Goal: Task Accomplishment & Management: Manage account settings

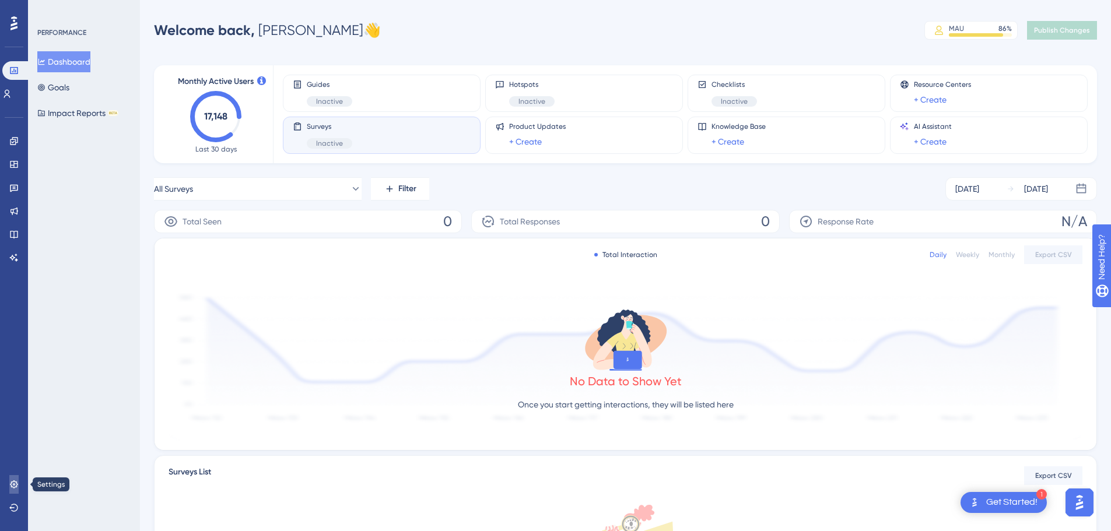
click at [13, 483] on icon at bounding box center [13, 484] width 9 height 9
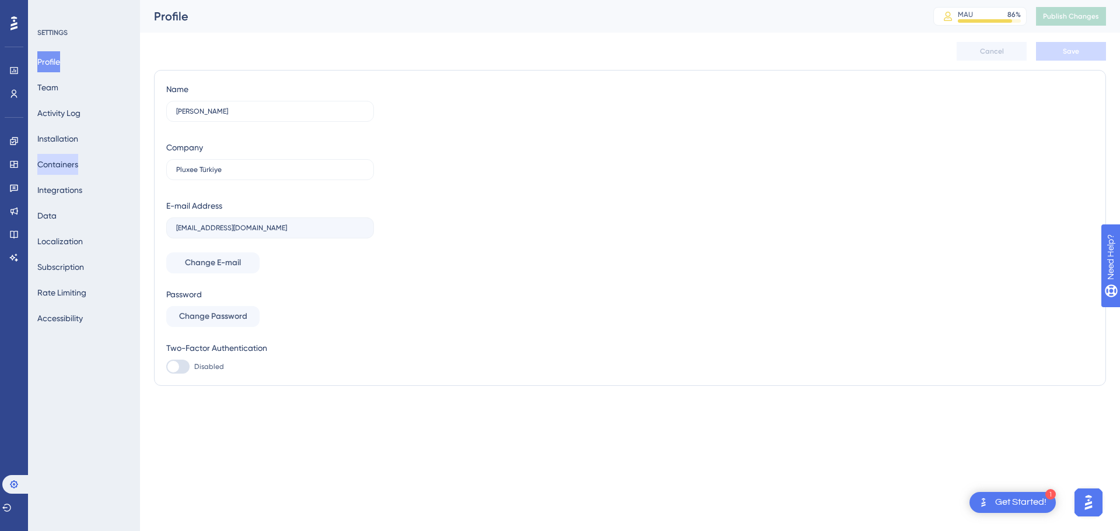
click at [70, 158] on button "Containers" at bounding box center [57, 164] width 41 height 21
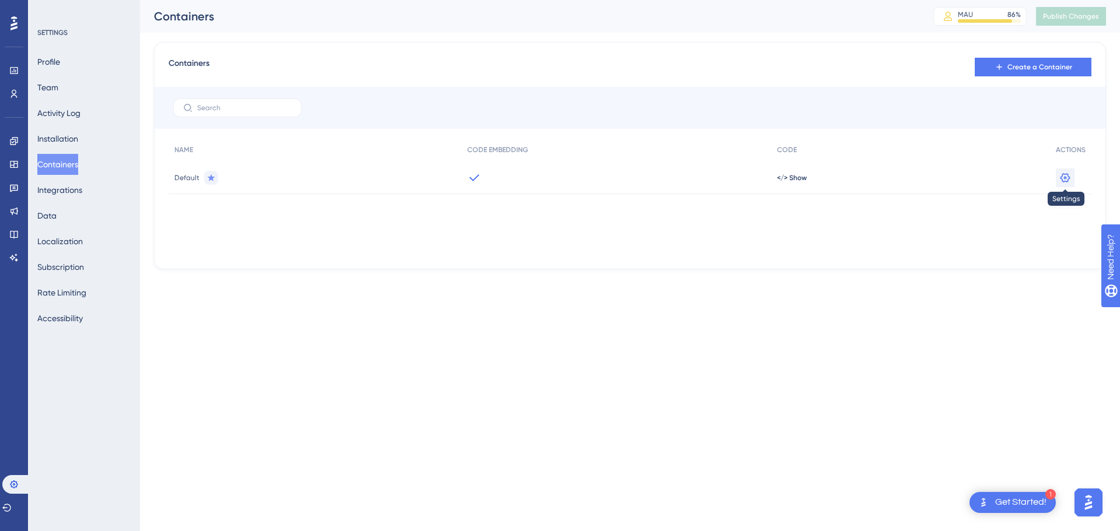
click at [1067, 177] on icon at bounding box center [1065, 178] width 12 height 12
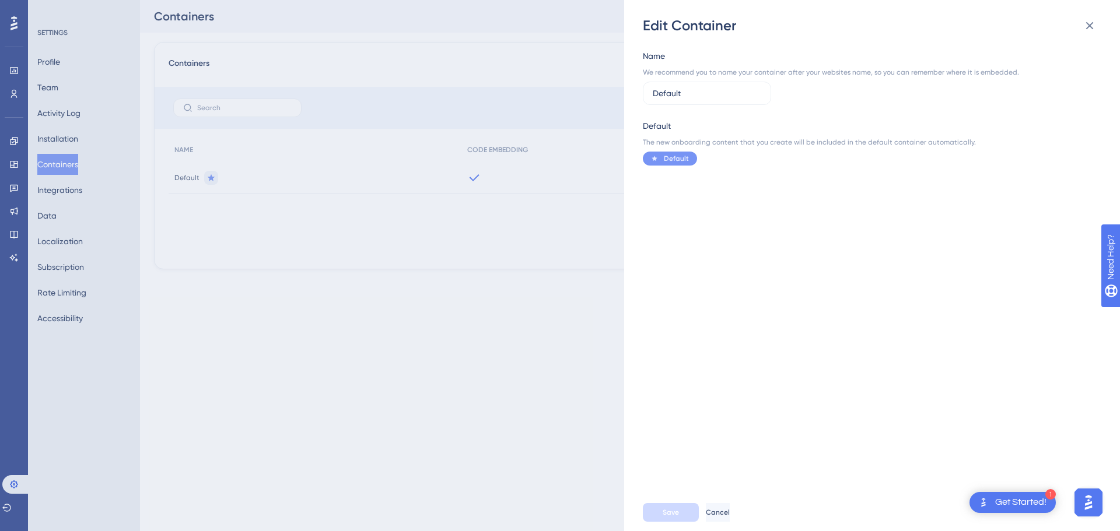
click at [471, 244] on div "Edit Container Name We recommend you to name your container after your websites…" at bounding box center [560, 265] width 1120 height 531
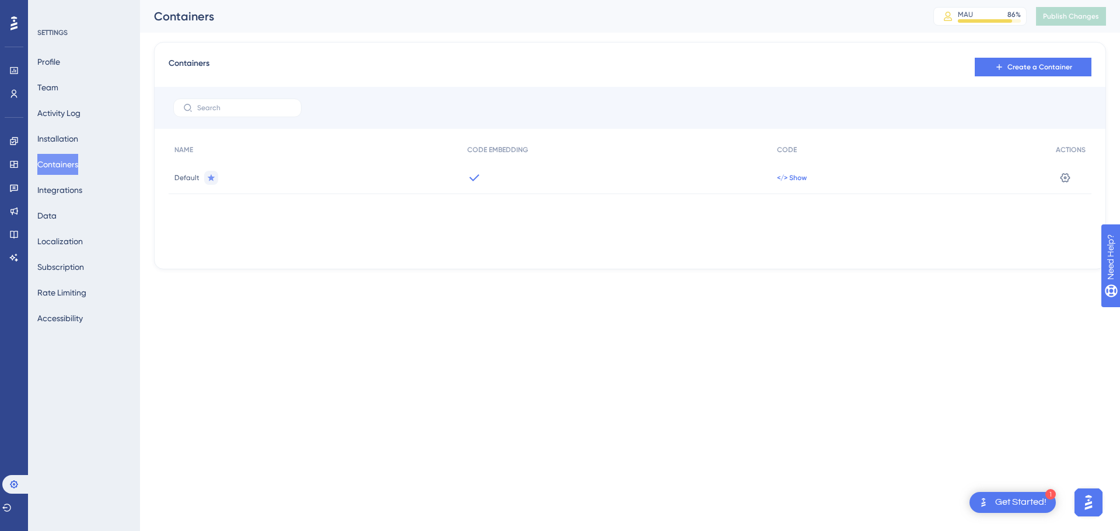
click at [790, 176] on span "</> Show" at bounding box center [792, 177] width 30 height 9
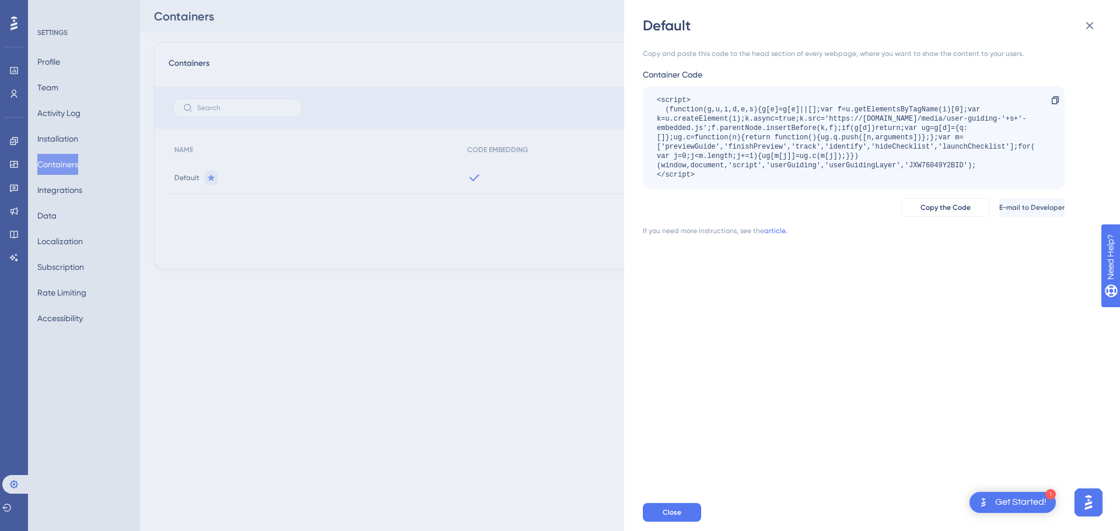
click at [358, 239] on div "Default Copy and paste this code to the head section of every webpage, where yo…" at bounding box center [560, 265] width 1120 height 531
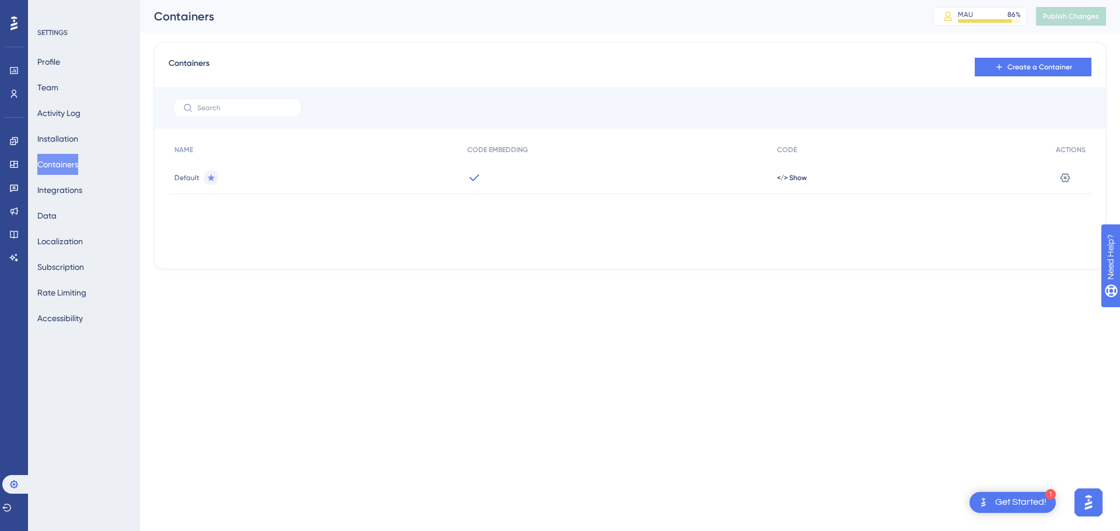
click at [180, 173] on span "Default" at bounding box center [186, 177] width 25 height 9
click at [1069, 169] on button at bounding box center [1065, 178] width 19 height 19
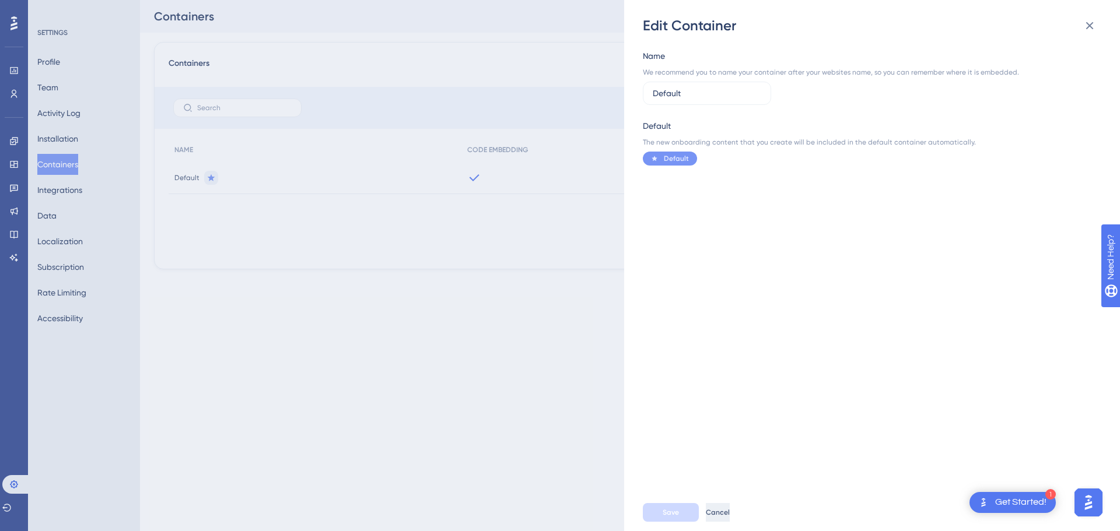
click at [730, 513] on span "Cancel" at bounding box center [718, 512] width 24 height 9
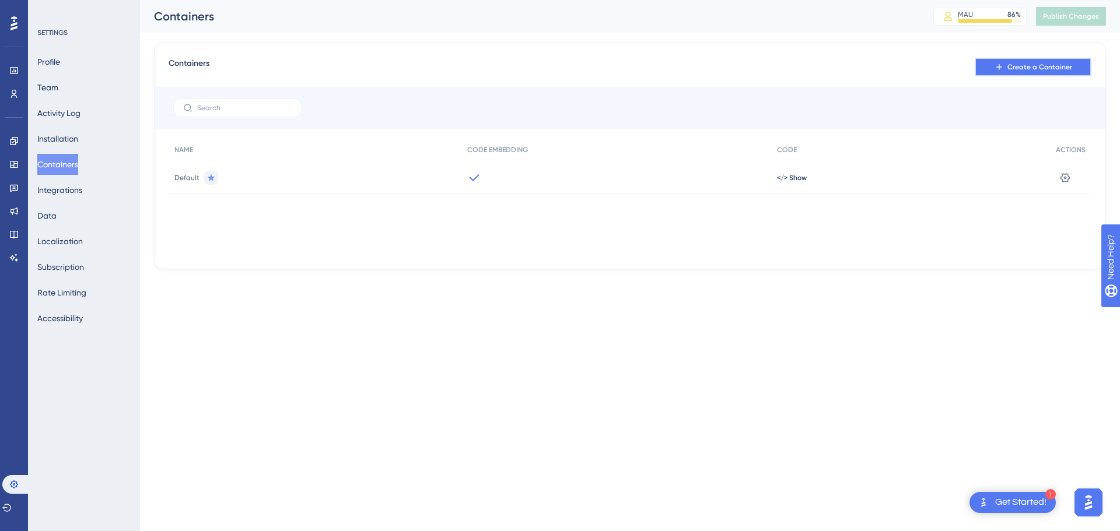
click at [1065, 71] on span "Create a Container" at bounding box center [1039, 66] width 65 height 9
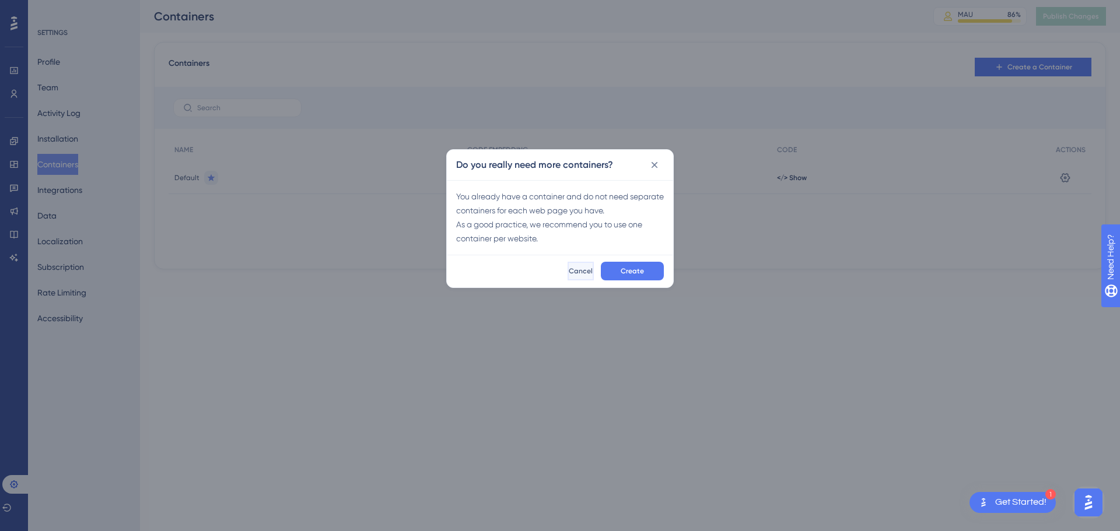
click at [568, 268] on button "Cancel" at bounding box center [581, 271] width 26 height 19
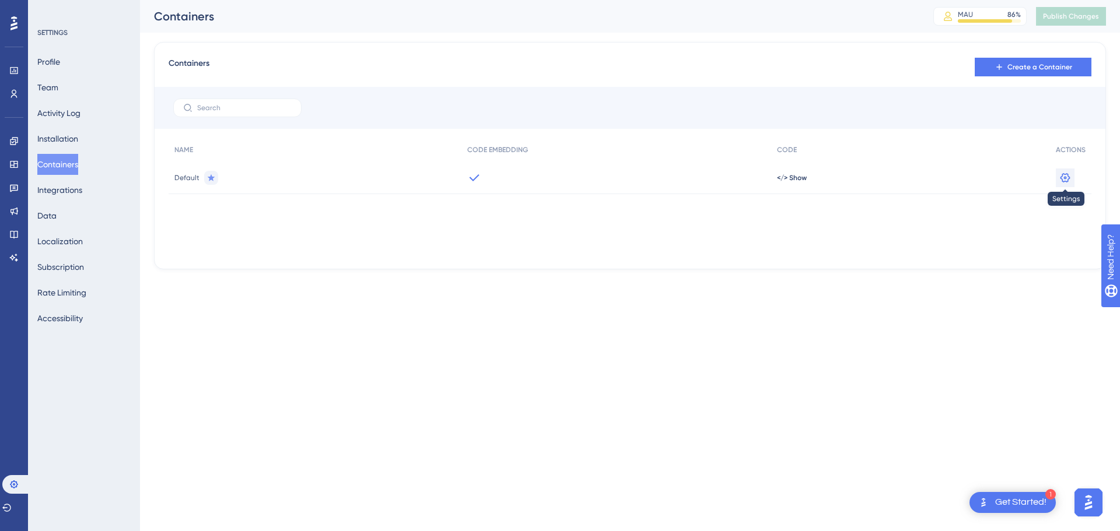
click at [1063, 178] on icon at bounding box center [1065, 178] width 12 height 12
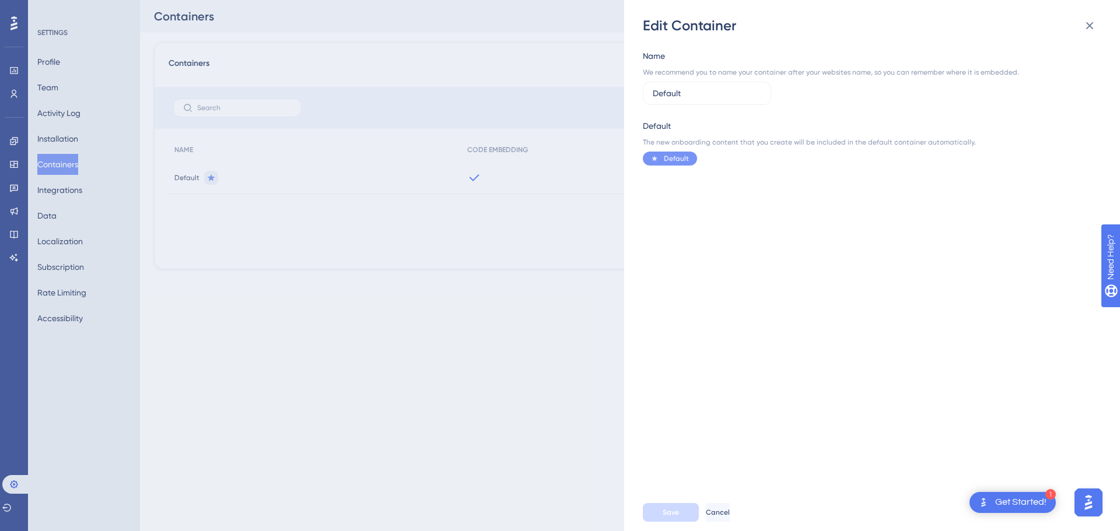
click at [431, 267] on div "Edit Container Name We recommend you to name your container after your websites…" at bounding box center [560, 265] width 1120 height 531
